Goal: Transaction & Acquisition: Purchase product/service

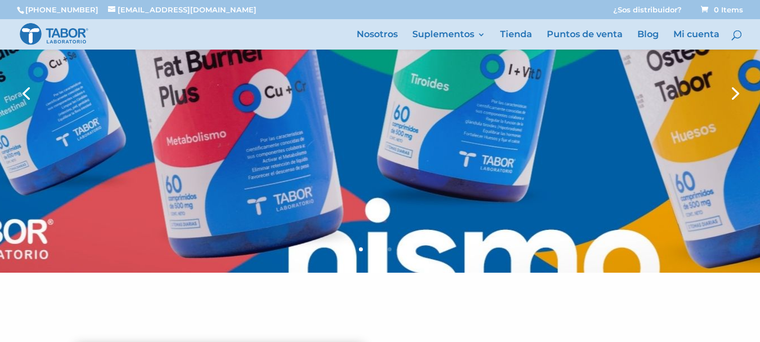
scroll to position [56, 0]
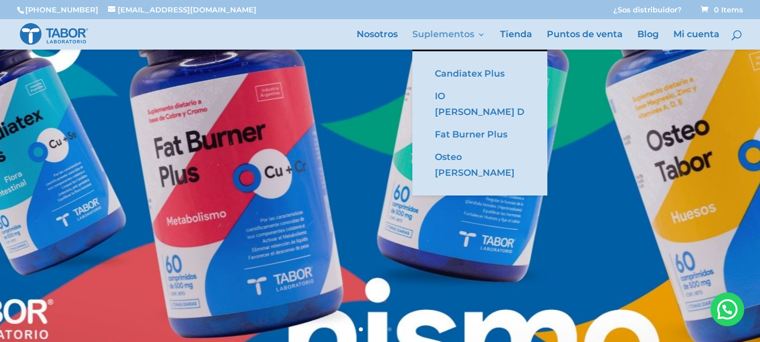
click at [445, 30] on link "Suplementos" at bounding box center [448, 39] width 73 height 19
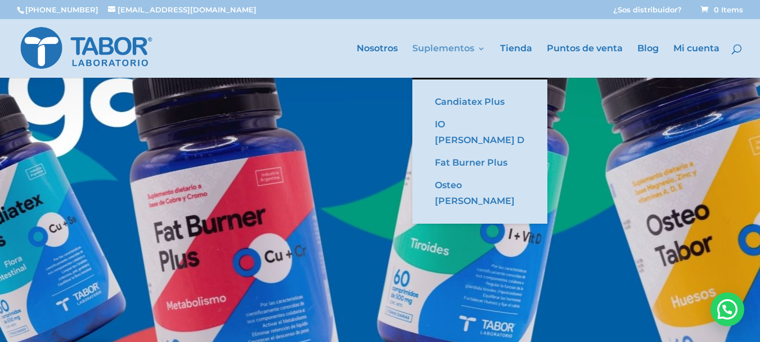
click at [445, 29] on div at bounding box center [397, 48] width 760 height 59
click at [442, 48] on link "Suplementos" at bounding box center [448, 60] width 73 height 33
click at [460, 100] on link "Candiatex Plus" at bounding box center [480, 102] width 113 height 23
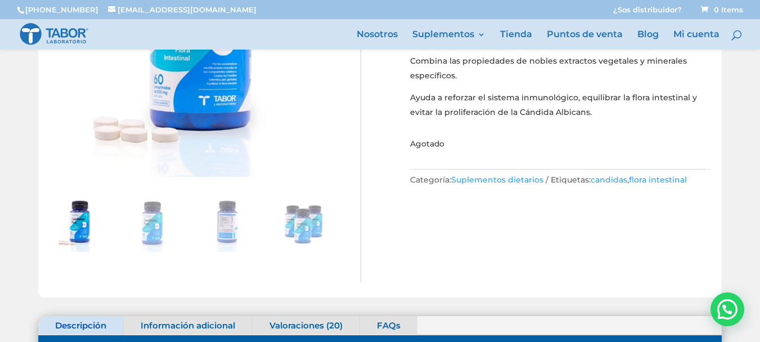
scroll to position [169, 0]
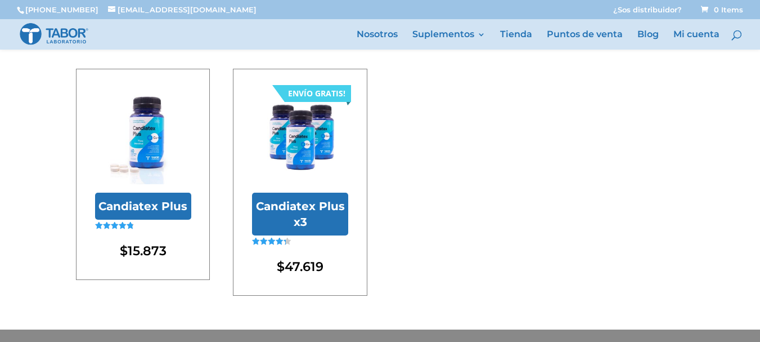
scroll to position [133, 0]
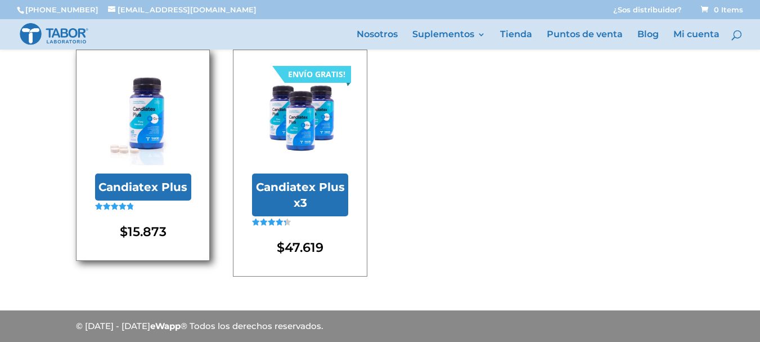
click at [146, 237] on bdi "$ 15.873" at bounding box center [143, 231] width 47 height 16
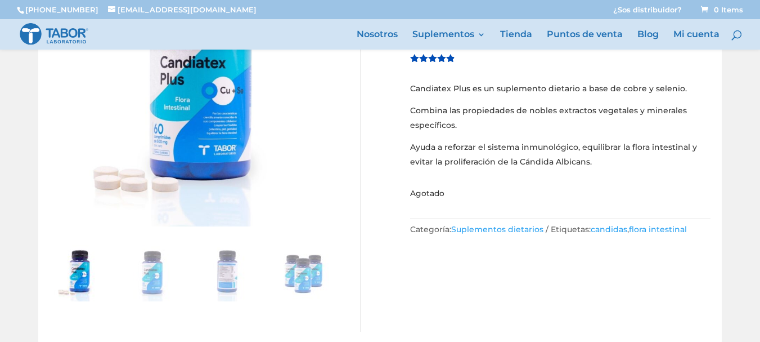
scroll to position [113, 0]
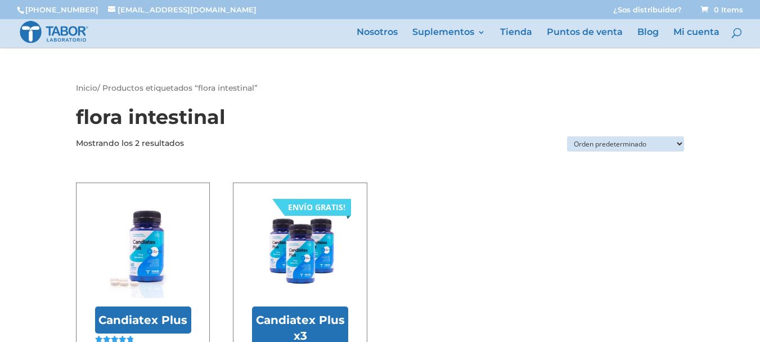
scroll to position [133, 0]
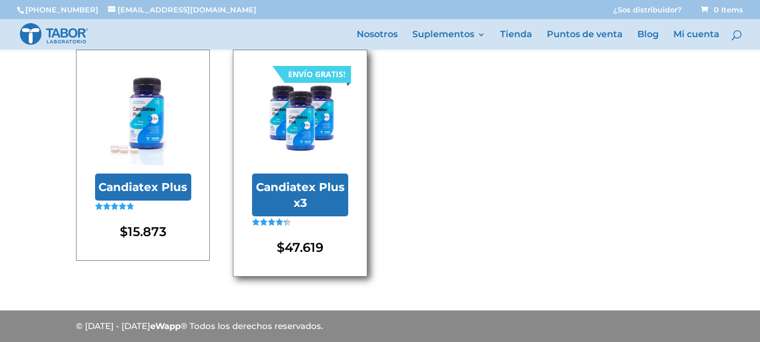
click at [300, 243] on bdi "$ 47.619" at bounding box center [300, 247] width 47 height 16
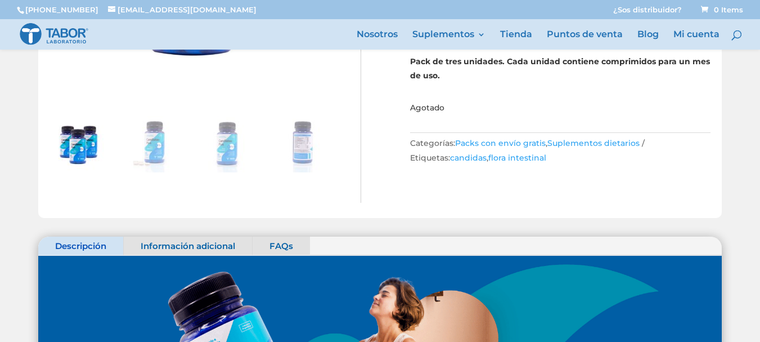
scroll to position [281, 0]
